Goal: Task Accomplishment & Management: Use online tool/utility

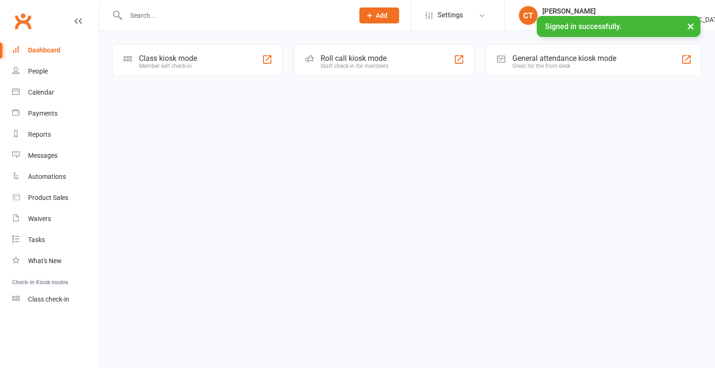
click at [189, 64] on div "Member self check-in" at bounding box center [168, 66] width 58 height 7
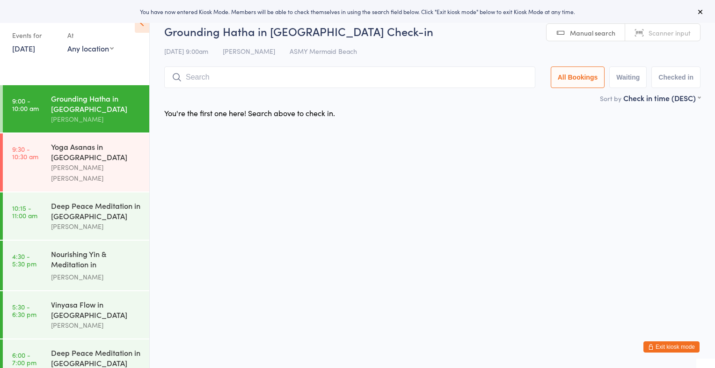
click at [664, 32] on span "Scanner input" at bounding box center [670, 32] width 42 height 9
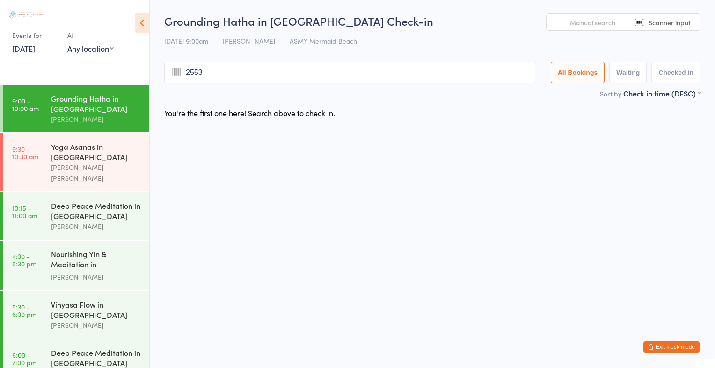
type input "2553"
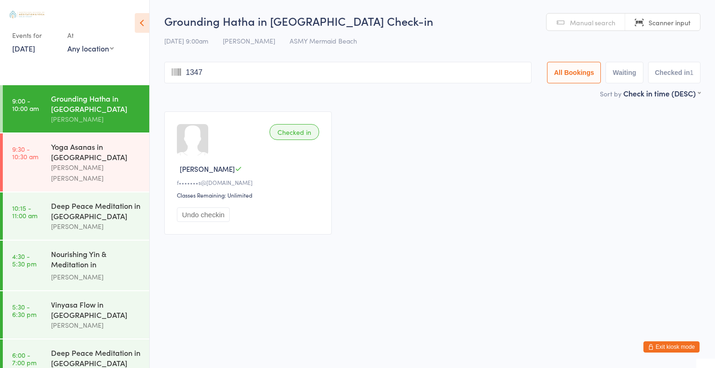
type input "1347"
